Goal: Task Accomplishment & Management: Use online tool/utility

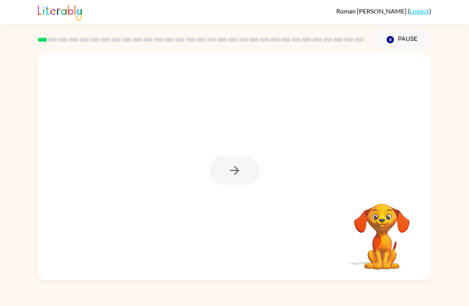
click at [249, 173] on div at bounding box center [234, 170] width 51 height 29
click at [247, 172] on button "button" at bounding box center [234, 170] width 51 height 29
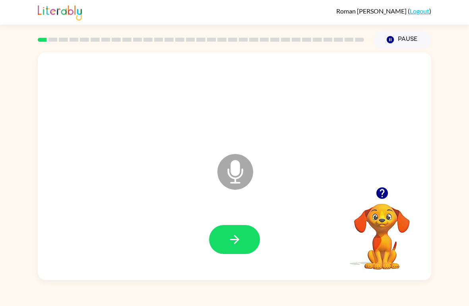
click at [238, 235] on icon "button" at bounding box center [235, 240] width 14 height 14
click at [237, 227] on button "button" at bounding box center [234, 239] width 51 height 29
click at [246, 253] on button "button" at bounding box center [234, 239] width 51 height 29
click at [228, 232] on button "button" at bounding box center [234, 239] width 51 height 29
click at [240, 240] on icon "button" at bounding box center [235, 240] width 14 height 14
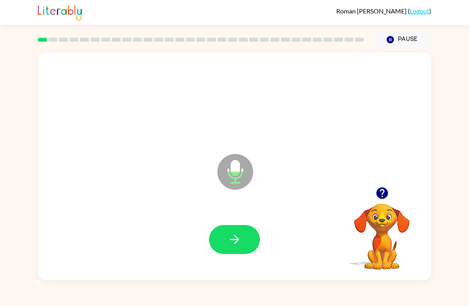
click at [244, 227] on button "button" at bounding box center [234, 239] width 51 height 29
click at [221, 240] on button "button" at bounding box center [234, 239] width 51 height 29
click at [234, 247] on icon "button" at bounding box center [235, 240] width 14 height 14
click at [211, 233] on button "button" at bounding box center [234, 239] width 51 height 29
click at [232, 232] on button "button" at bounding box center [234, 239] width 51 height 29
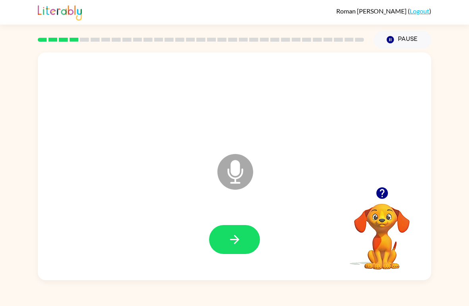
click at [231, 246] on icon "button" at bounding box center [235, 240] width 14 height 14
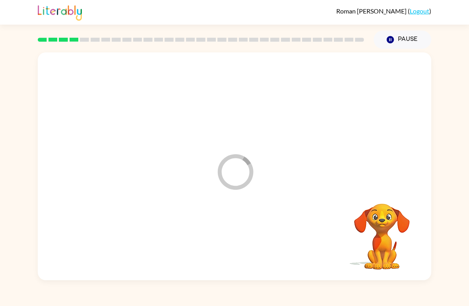
click at [231, 246] on div at bounding box center [234, 240] width 377 height 66
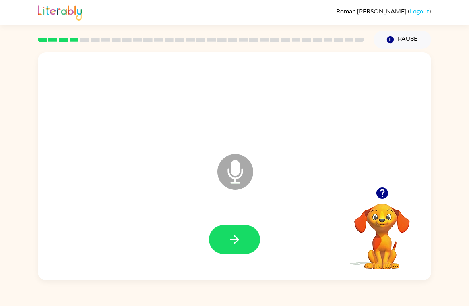
click at [249, 240] on button "button" at bounding box center [234, 239] width 51 height 29
click at [248, 234] on button "button" at bounding box center [234, 239] width 51 height 29
click at [244, 224] on div at bounding box center [234, 240] width 377 height 66
click at [230, 230] on button "button" at bounding box center [234, 239] width 51 height 29
click at [230, 230] on div at bounding box center [234, 239] width 51 height 29
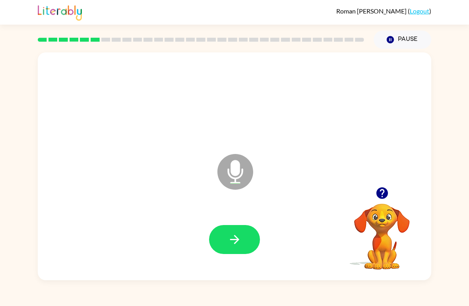
click at [224, 239] on button "button" at bounding box center [234, 239] width 51 height 29
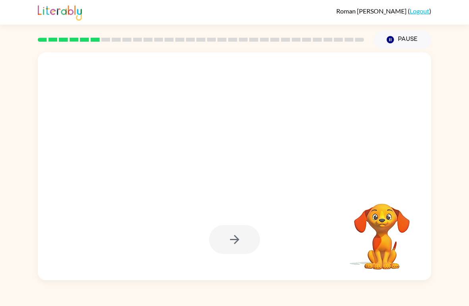
click at [230, 235] on div at bounding box center [234, 239] width 51 height 29
click at [252, 239] on div at bounding box center [234, 239] width 51 height 29
click at [232, 240] on div at bounding box center [234, 239] width 51 height 29
click at [231, 239] on div at bounding box center [234, 239] width 51 height 29
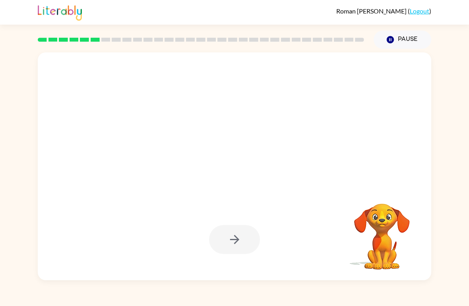
click at [237, 223] on div at bounding box center [234, 240] width 377 height 66
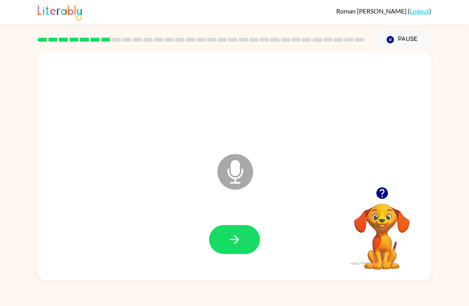
click at [242, 237] on button "button" at bounding box center [234, 239] width 51 height 29
click at [381, 190] on icon "button" at bounding box center [382, 194] width 12 height 12
click at [240, 234] on icon "button" at bounding box center [235, 240] width 14 height 14
click at [221, 232] on button "button" at bounding box center [234, 239] width 51 height 29
click at [255, 225] on div at bounding box center [234, 240] width 377 height 66
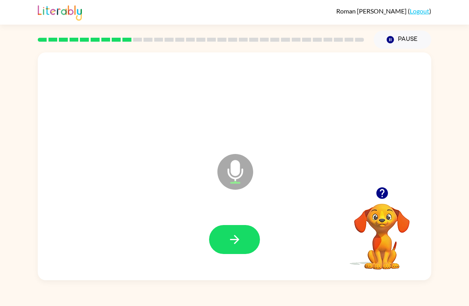
click at [252, 241] on button "button" at bounding box center [234, 239] width 51 height 29
click at [251, 241] on div at bounding box center [234, 239] width 51 height 29
click at [248, 240] on button "button" at bounding box center [234, 239] width 51 height 29
click at [225, 235] on button "button" at bounding box center [234, 239] width 51 height 29
click at [241, 227] on button "button" at bounding box center [234, 239] width 51 height 29
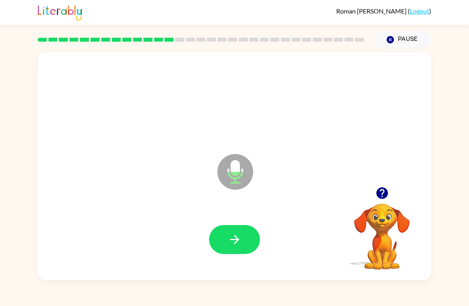
click at [242, 240] on button "button" at bounding box center [234, 239] width 51 height 29
click at [258, 235] on button "button" at bounding box center [234, 239] width 51 height 29
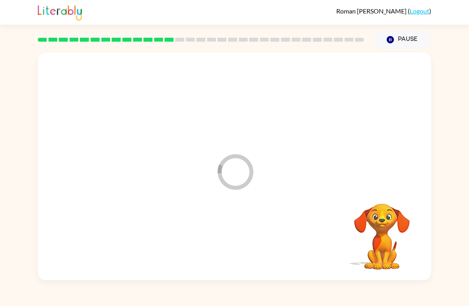
click at [239, 242] on div at bounding box center [234, 240] width 377 height 66
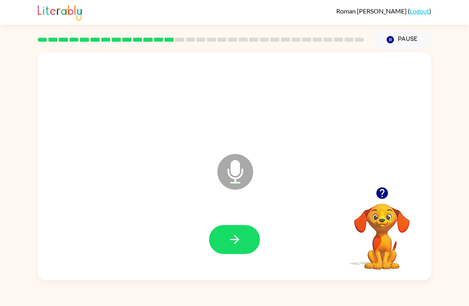
click at [237, 244] on icon "button" at bounding box center [235, 240] width 14 height 14
click at [237, 240] on icon "button" at bounding box center [234, 239] width 9 height 9
click at [256, 235] on button "button" at bounding box center [234, 239] width 51 height 29
click at [237, 241] on icon "button" at bounding box center [234, 239] width 9 height 9
click at [246, 230] on button "button" at bounding box center [234, 239] width 51 height 29
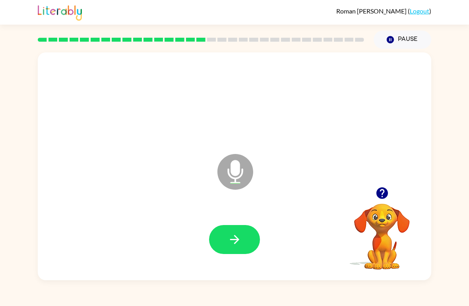
click at [231, 236] on icon "button" at bounding box center [235, 240] width 14 height 14
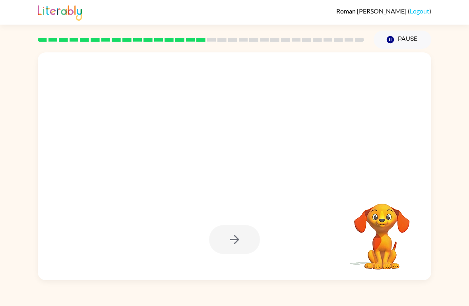
click at [252, 244] on div at bounding box center [234, 239] width 51 height 29
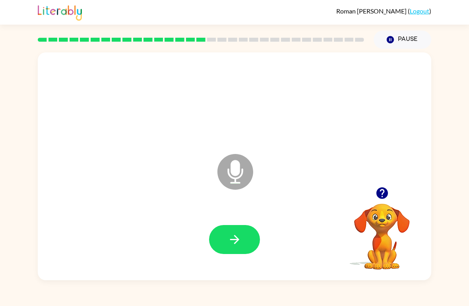
click at [230, 249] on button "button" at bounding box center [234, 239] width 51 height 29
click at [228, 238] on icon "button" at bounding box center [235, 240] width 14 height 14
click at [248, 236] on button "button" at bounding box center [234, 239] width 51 height 29
click at [240, 251] on button "button" at bounding box center [234, 239] width 51 height 29
click at [240, 229] on button "button" at bounding box center [234, 239] width 51 height 29
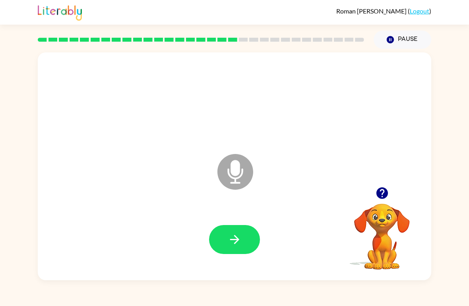
click at [241, 253] on button "button" at bounding box center [234, 239] width 51 height 29
click at [235, 232] on button "button" at bounding box center [234, 239] width 51 height 29
click at [213, 214] on div at bounding box center [234, 240] width 377 height 66
click at [371, 176] on div "Microphone The Microphone is here when it is your turn to talk" at bounding box center [234, 166] width 393 height 228
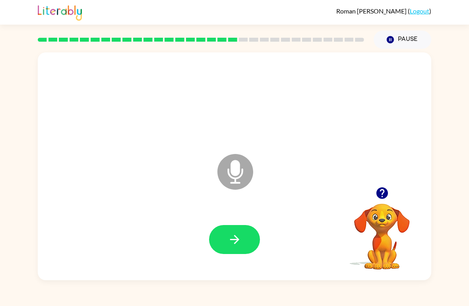
click at [390, 185] on div at bounding box center [381, 193] width 79 height 20
click at [370, 195] on div at bounding box center [381, 193] width 79 height 20
click at [381, 192] on icon "button" at bounding box center [382, 194] width 12 height 12
click at [226, 244] on button "button" at bounding box center [234, 239] width 51 height 29
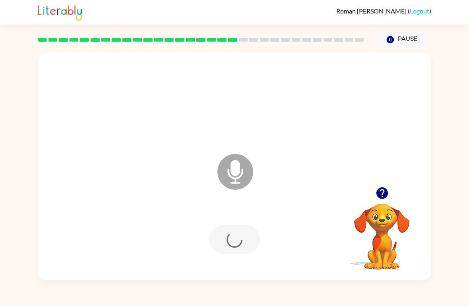
click at [221, 214] on div at bounding box center [234, 240] width 377 height 66
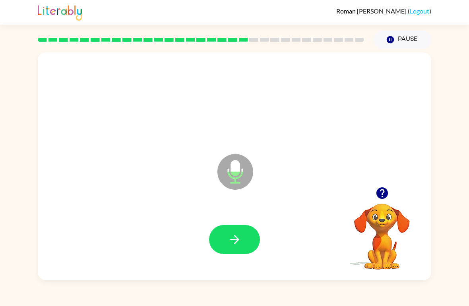
click at [242, 232] on button "button" at bounding box center [234, 239] width 51 height 29
click at [215, 228] on button "button" at bounding box center [234, 239] width 51 height 29
click at [243, 243] on div at bounding box center [234, 239] width 51 height 29
click at [240, 251] on button "button" at bounding box center [234, 239] width 51 height 29
click at [243, 209] on icon "Microphone The Microphone is here when it is your turn to talk" at bounding box center [274, 182] width 119 height 60
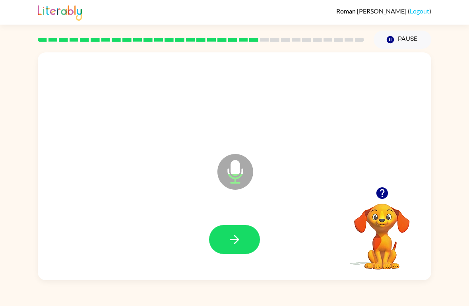
click at [229, 226] on button "button" at bounding box center [234, 239] width 51 height 29
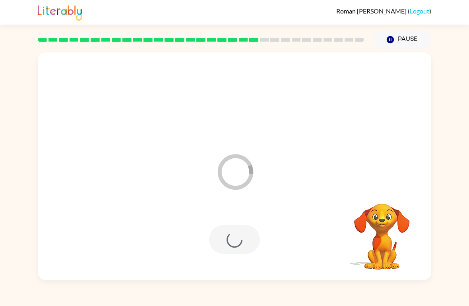
click at [241, 247] on div at bounding box center [234, 239] width 51 height 29
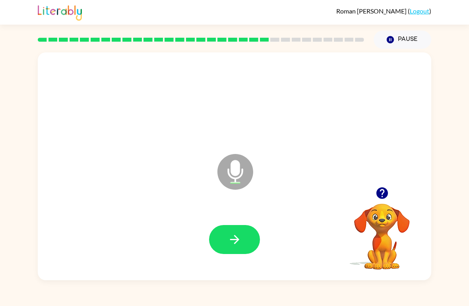
click at [230, 236] on icon "button" at bounding box center [235, 240] width 14 height 14
click at [238, 231] on button "button" at bounding box center [234, 239] width 51 height 29
click at [246, 222] on div at bounding box center [234, 240] width 377 height 66
click at [238, 230] on button "button" at bounding box center [234, 239] width 51 height 29
click at [246, 234] on button "button" at bounding box center [234, 239] width 51 height 29
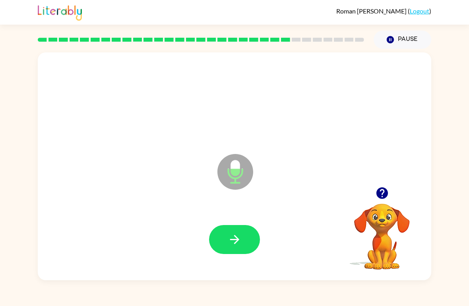
click at [213, 253] on div at bounding box center [234, 239] width 51 height 29
click at [224, 238] on button "button" at bounding box center [234, 239] width 51 height 29
click at [236, 238] on icon "button" at bounding box center [235, 240] width 14 height 14
click at [257, 274] on div "Microphone The Microphone is here when it is your turn to talk" at bounding box center [234, 166] width 393 height 228
click at [240, 235] on icon "button" at bounding box center [235, 240] width 14 height 14
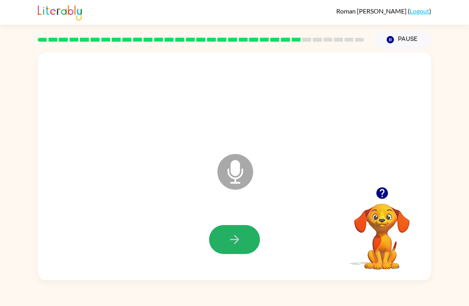
click at [242, 248] on button "button" at bounding box center [234, 239] width 51 height 29
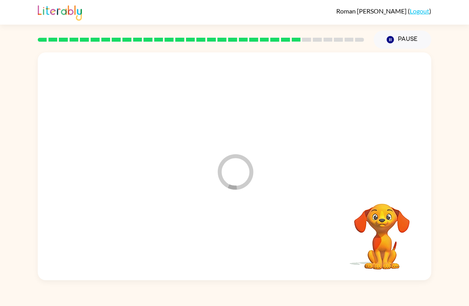
click at [248, 233] on div at bounding box center [234, 240] width 377 height 66
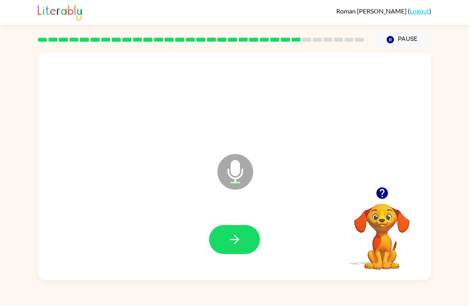
click at [242, 247] on button "button" at bounding box center [234, 239] width 51 height 29
click at [250, 237] on button "button" at bounding box center [234, 239] width 51 height 29
click at [228, 236] on icon "button" at bounding box center [235, 240] width 14 height 14
click at [239, 228] on button "button" at bounding box center [234, 239] width 51 height 29
click at [225, 221] on div at bounding box center [234, 240] width 377 height 66
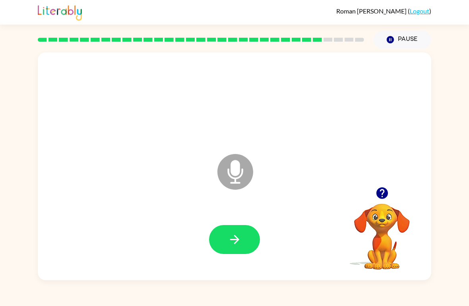
click at [213, 244] on button "button" at bounding box center [234, 239] width 51 height 29
click at [219, 219] on div at bounding box center [234, 240] width 377 height 66
click at [231, 240] on icon "button" at bounding box center [234, 239] width 9 height 9
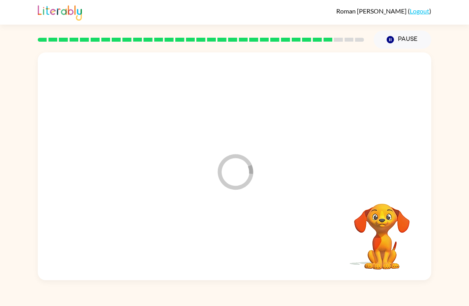
click at [244, 241] on div at bounding box center [234, 240] width 377 height 66
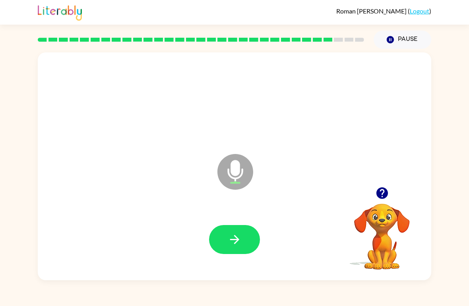
click at [246, 254] on button "button" at bounding box center [234, 239] width 51 height 29
click at [238, 239] on icon "button" at bounding box center [235, 240] width 14 height 14
click at [228, 236] on icon "button" at bounding box center [235, 240] width 14 height 14
click at [227, 236] on div at bounding box center [234, 239] width 51 height 29
click at [237, 238] on icon "button" at bounding box center [235, 240] width 14 height 14
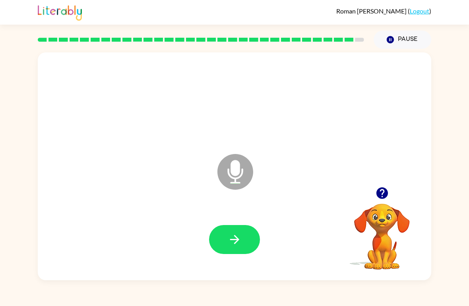
click at [245, 229] on button "button" at bounding box center [234, 239] width 51 height 29
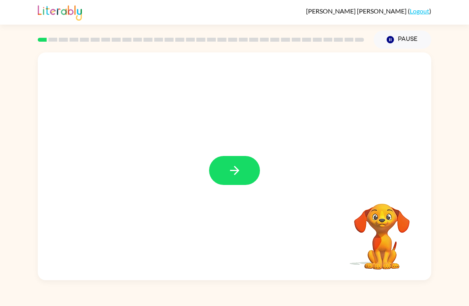
click at [239, 174] on icon "button" at bounding box center [235, 171] width 14 height 14
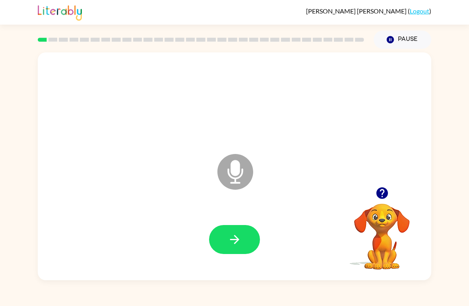
click at [244, 163] on icon at bounding box center [235, 172] width 36 height 36
click at [237, 178] on icon "Microphone The Microphone is here when it is your turn to talk" at bounding box center [274, 182] width 119 height 60
click at [232, 239] on icon "button" at bounding box center [235, 240] width 14 height 14
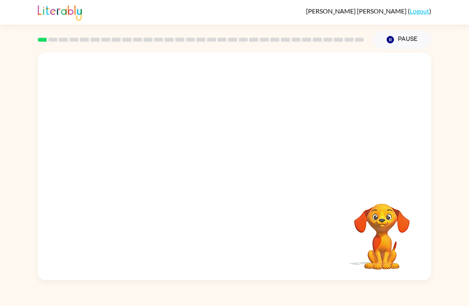
click at [413, 193] on video "Your browser must support playing .mp4 files to use Literably. Please try using…" at bounding box center [381, 231] width 79 height 79
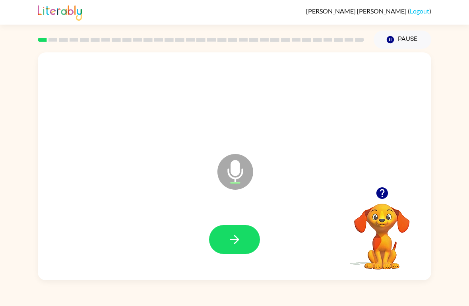
click at [241, 236] on icon "button" at bounding box center [235, 240] width 14 height 14
click at [242, 239] on button "button" at bounding box center [234, 239] width 51 height 29
click at [384, 188] on icon "button" at bounding box center [382, 193] width 14 height 14
click at [374, 199] on button "button" at bounding box center [382, 193] width 20 height 20
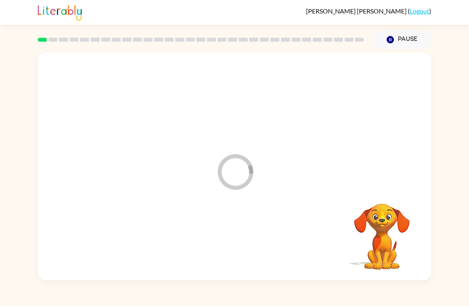
click at [244, 244] on div at bounding box center [234, 240] width 377 height 66
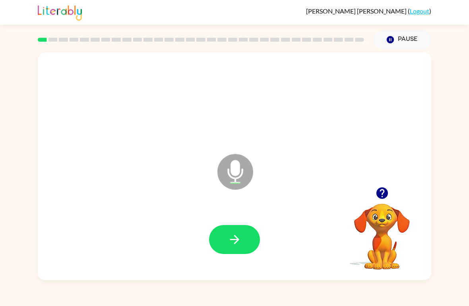
click at [237, 234] on icon "button" at bounding box center [235, 240] width 14 height 14
click at [232, 248] on button "button" at bounding box center [234, 239] width 51 height 29
click at [228, 242] on icon "button" at bounding box center [235, 240] width 14 height 14
click at [239, 253] on button "button" at bounding box center [234, 239] width 51 height 29
click at [230, 249] on button "button" at bounding box center [234, 239] width 51 height 29
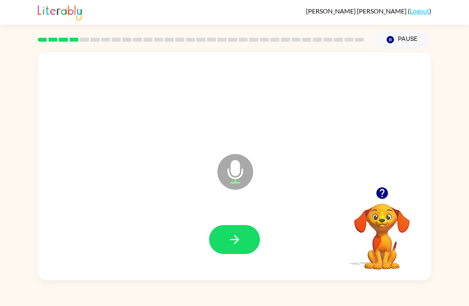
click at [222, 240] on button "button" at bounding box center [234, 239] width 51 height 29
click at [228, 236] on icon "button" at bounding box center [235, 240] width 14 height 14
click at [227, 224] on div at bounding box center [234, 240] width 377 height 66
click at [223, 236] on button "button" at bounding box center [234, 239] width 51 height 29
click at [251, 244] on button "button" at bounding box center [234, 239] width 51 height 29
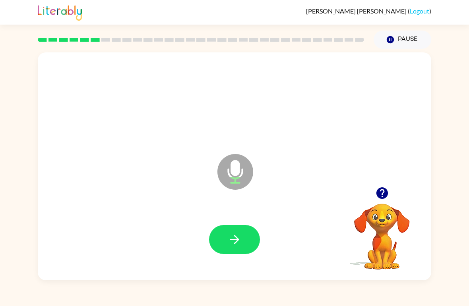
click at [232, 237] on icon "button" at bounding box center [235, 240] width 14 height 14
click at [234, 244] on icon "button" at bounding box center [235, 240] width 14 height 14
click at [230, 228] on button "button" at bounding box center [234, 239] width 51 height 29
click at [243, 222] on div at bounding box center [234, 240] width 377 height 66
click at [219, 238] on button "button" at bounding box center [234, 239] width 51 height 29
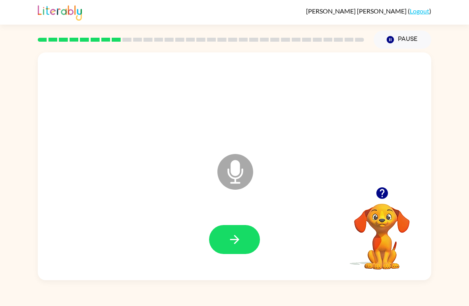
click at [248, 246] on button "button" at bounding box center [234, 239] width 51 height 29
click at [234, 246] on icon "button" at bounding box center [235, 240] width 14 height 14
click at [253, 252] on button "button" at bounding box center [234, 239] width 51 height 29
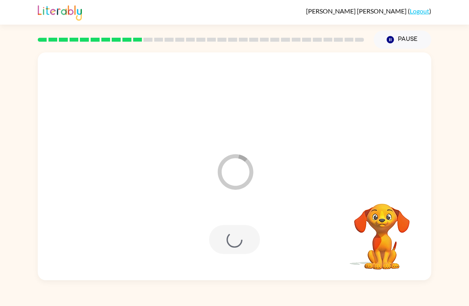
click at [206, 214] on div at bounding box center [234, 240] width 377 height 66
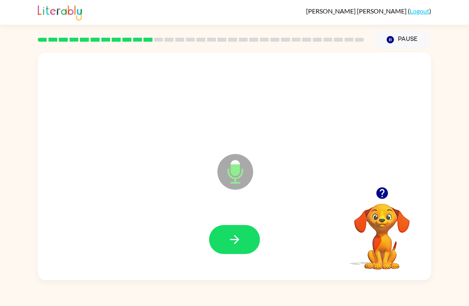
click at [242, 241] on button "button" at bounding box center [234, 239] width 51 height 29
click at [373, 200] on div at bounding box center [381, 193] width 79 height 20
click at [379, 196] on icon "button" at bounding box center [382, 194] width 12 height 12
click at [240, 237] on icon "button" at bounding box center [235, 240] width 14 height 14
click at [379, 201] on button "button" at bounding box center [382, 193] width 20 height 20
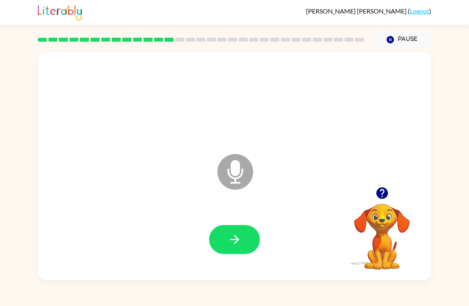
click at [223, 232] on button "button" at bounding box center [234, 239] width 51 height 29
click at [223, 236] on button "button" at bounding box center [234, 239] width 51 height 29
click at [376, 193] on icon "button" at bounding box center [382, 193] width 14 height 14
click at [238, 246] on icon "button" at bounding box center [235, 240] width 14 height 14
click at [229, 253] on button "button" at bounding box center [234, 239] width 51 height 29
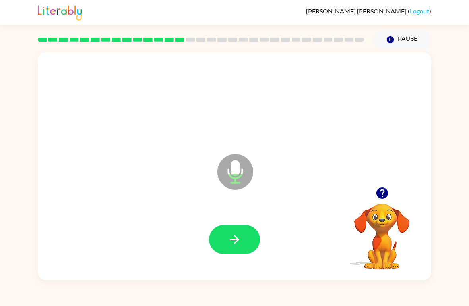
click at [236, 249] on button "button" at bounding box center [234, 239] width 51 height 29
click at [230, 234] on icon "button" at bounding box center [235, 240] width 14 height 14
click at [248, 249] on button "button" at bounding box center [234, 239] width 51 height 29
click at [242, 245] on button "button" at bounding box center [234, 239] width 51 height 29
click at [200, 235] on div at bounding box center [234, 240] width 377 height 66
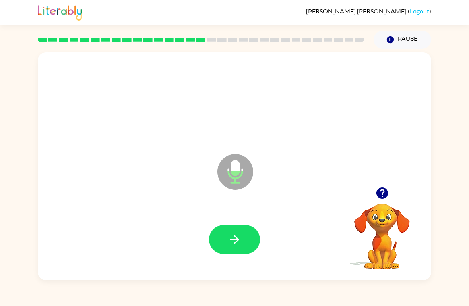
click at [218, 242] on button "button" at bounding box center [234, 239] width 51 height 29
click at [240, 234] on icon "button" at bounding box center [235, 240] width 14 height 14
click at [245, 254] on button "button" at bounding box center [234, 239] width 51 height 29
click at [236, 234] on icon "button" at bounding box center [235, 240] width 14 height 14
click at [243, 246] on button "button" at bounding box center [234, 239] width 51 height 29
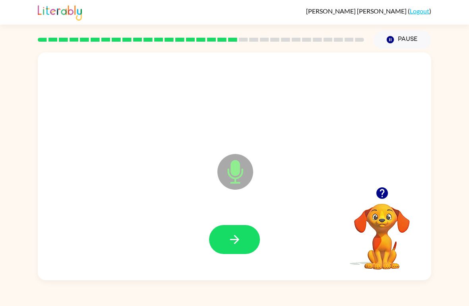
click at [206, 236] on div at bounding box center [234, 240] width 377 height 66
click at [230, 234] on icon "button" at bounding box center [235, 240] width 14 height 14
click at [376, 207] on video "Your browser must support playing .mp4 files to use Literably. Please try using…" at bounding box center [381, 231] width 79 height 79
click at [375, 194] on icon "button" at bounding box center [382, 193] width 14 height 14
click at [233, 240] on icon "button" at bounding box center [234, 239] width 9 height 9
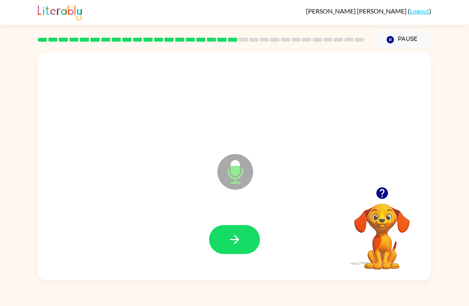
click at [225, 251] on button "button" at bounding box center [234, 239] width 51 height 29
click at [238, 253] on button "button" at bounding box center [234, 239] width 51 height 29
click at [230, 239] on icon "button" at bounding box center [235, 240] width 14 height 14
click at [236, 234] on icon "button" at bounding box center [235, 240] width 14 height 14
click at [381, 200] on icon "button" at bounding box center [382, 193] width 14 height 14
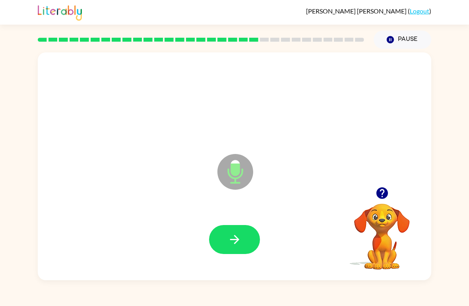
click at [229, 242] on icon "button" at bounding box center [235, 240] width 14 height 14
click at [240, 238] on icon "button" at bounding box center [235, 240] width 14 height 14
click at [236, 241] on icon "button" at bounding box center [234, 239] width 9 height 9
click at [234, 236] on icon "button" at bounding box center [234, 239] width 9 height 9
click at [233, 237] on icon "button" at bounding box center [235, 240] width 14 height 14
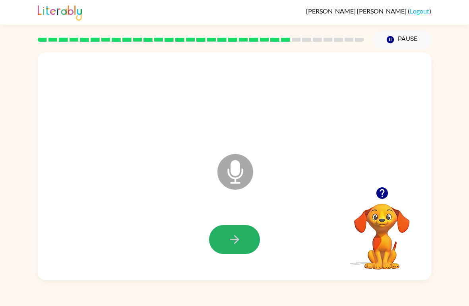
click at [233, 245] on icon "button" at bounding box center [235, 240] width 14 height 14
click at [222, 244] on button "button" at bounding box center [234, 239] width 51 height 29
click at [227, 253] on button "button" at bounding box center [234, 239] width 51 height 29
click at [228, 261] on div at bounding box center [234, 240] width 377 height 66
click at [237, 242] on icon "button" at bounding box center [234, 239] width 9 height 9
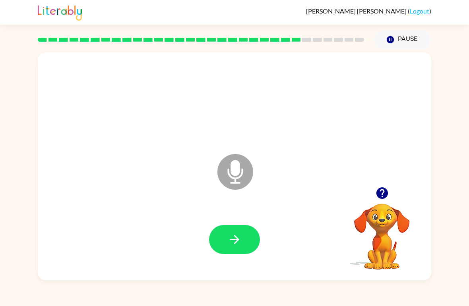
click at [389, 193] on button "button" at bounding box center [382, 193] width 20 height 20
click at [226, 241] on button "button" at bounding box center [234, 239] width 51 height 29
click at [236, 244] on icon "button" at bounding box center [235, 240] width 14 height 14
click at [385, 182] on div "Microphone The Microphone is here when it is your turn to talk" at bounding box center [234, 166] width 393 height 228
click at [382, 192] on icon "button" at bounding box center [382, 194] width 12 height 12
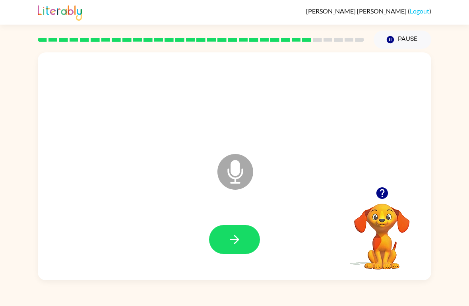
click at [235, 250] on button "button" at bounding box center [234, 239] width 51 height 29
click at [232, 243] on icon "button" at bounding box center [235, 240] width 14 height 14
click at [241, 239] on icon "button" at bounding box center [235, 240] width 14 height 14
click at [380, 191] on icon "button" at bounding box center [382, 193] width 14 height 14
click at [234, 245] on icon "button" at bounding box center [235, 240] width 14 height 14
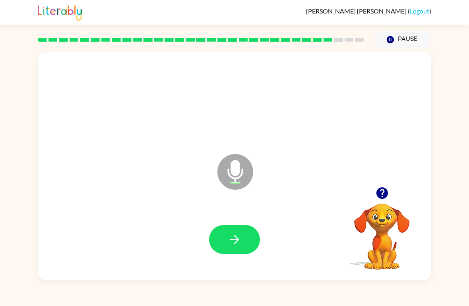
click at [244, 238] on button "button" at bounding box center [234, 239] width 51 height 29
click at [233, 251] on button "button" at bounding box center [234, 239] width 51 height 29
click at [239, 244] on icon "button" at bounding box center [235, 240] width 14 height 14
click at [248, 254] on button "button" at bounding box center [234, 239] width 51 height 29
click at [239, 240] on icon "button" at bounding box center [235, 240] width 14 height 14
